Goal: Information Seeking & Learning: Learn about a topic

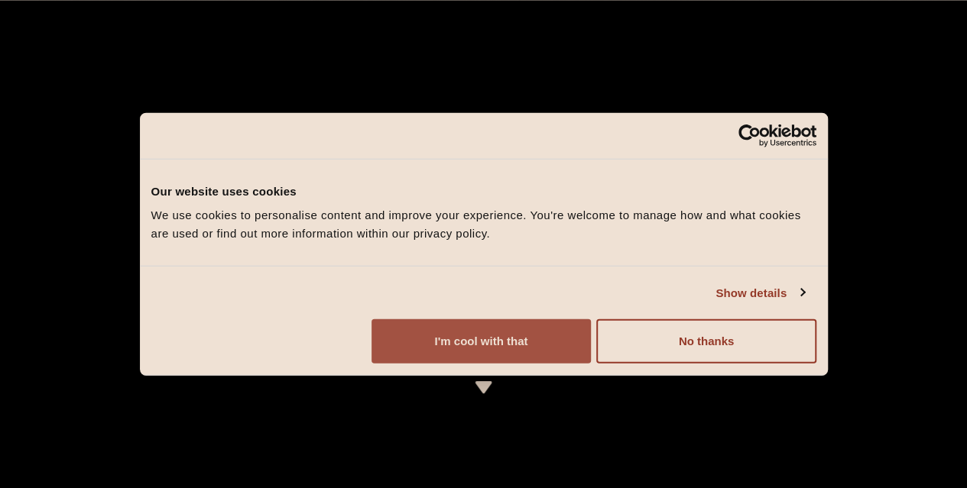
click at [591, 364] on button "I'm cool with that" at bounding box center [480, 341] width 219 height 44
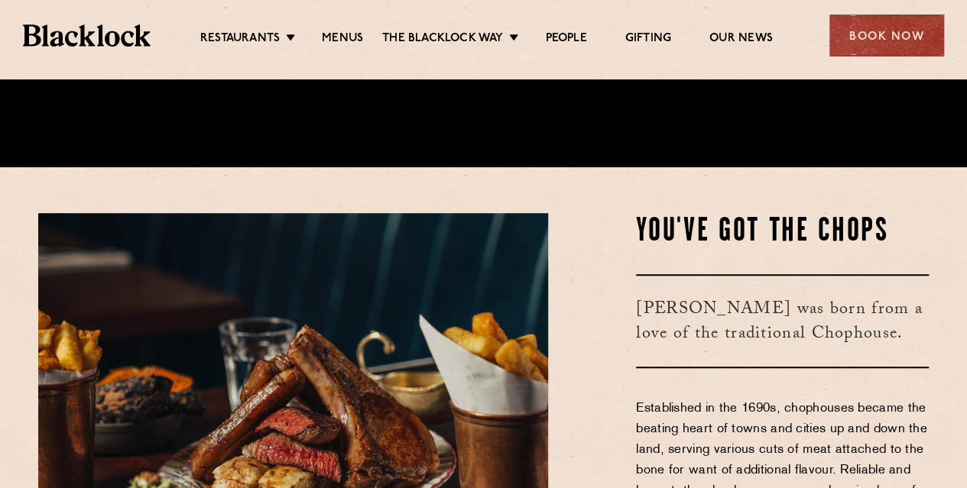
scroll to position [382, 0]
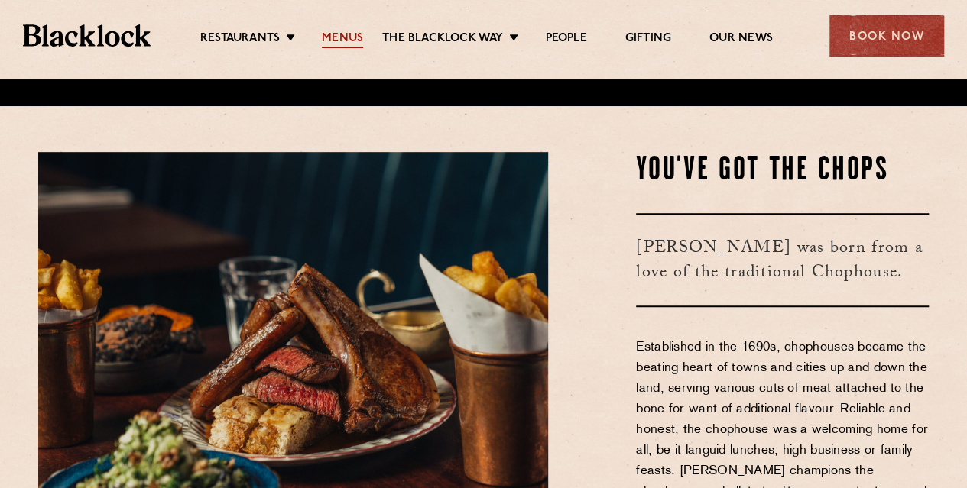
click at [339, 33] on link "Menus" at bounding box center [342, 39] width 41 height 17
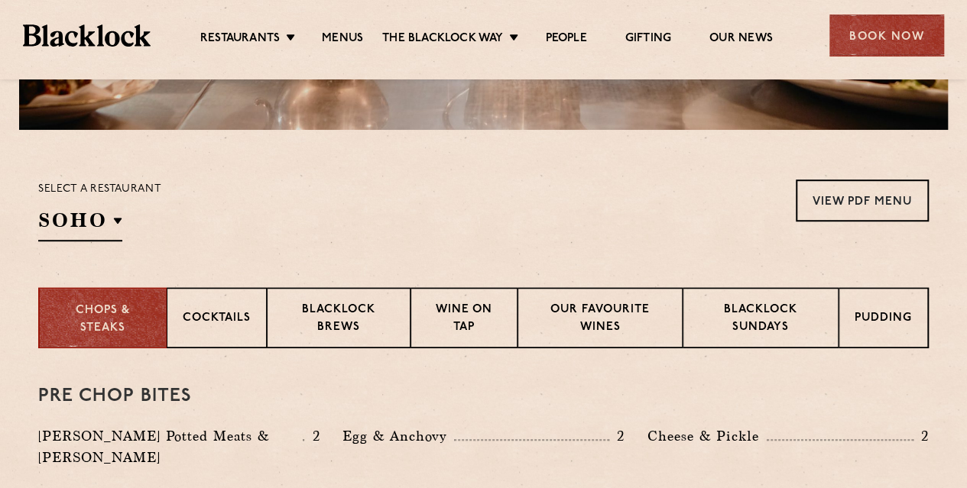
scroll to position [459, 0]
